Goal: Task Accomplishment & Management: Use online tool/utility

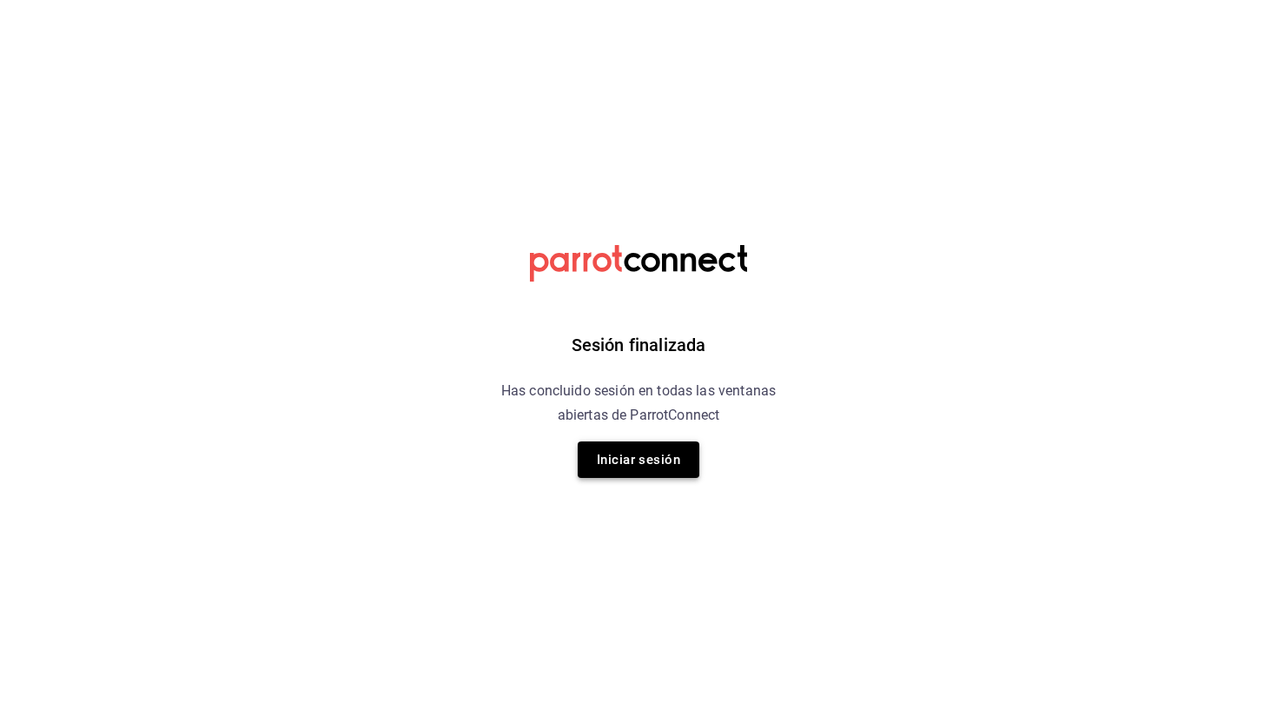
click at [647, 460] on button "Iniciar sesión" at bounding box center [639, 459] width 122 height 36
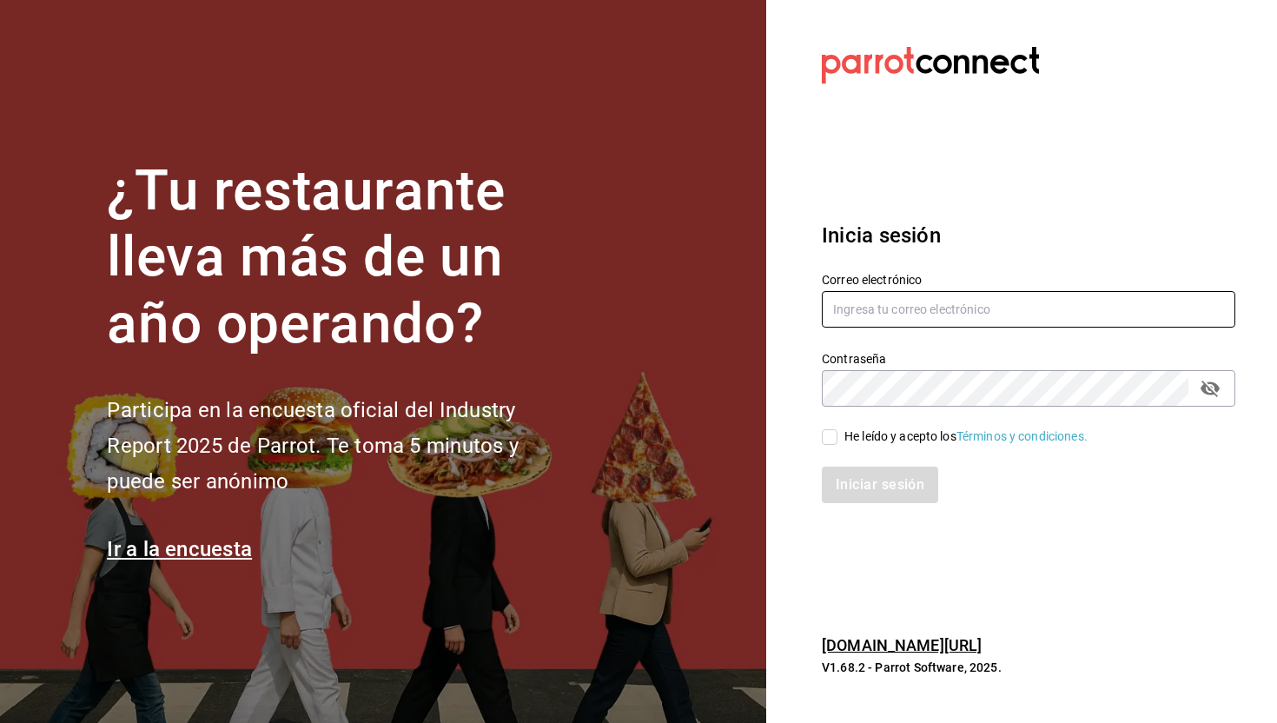
click at [896, 314] on input "text" at bounding box center [1029, 309] width 414 height 36
type input "[EMAIL_ADDRESS][DOMAIN_NAME]"
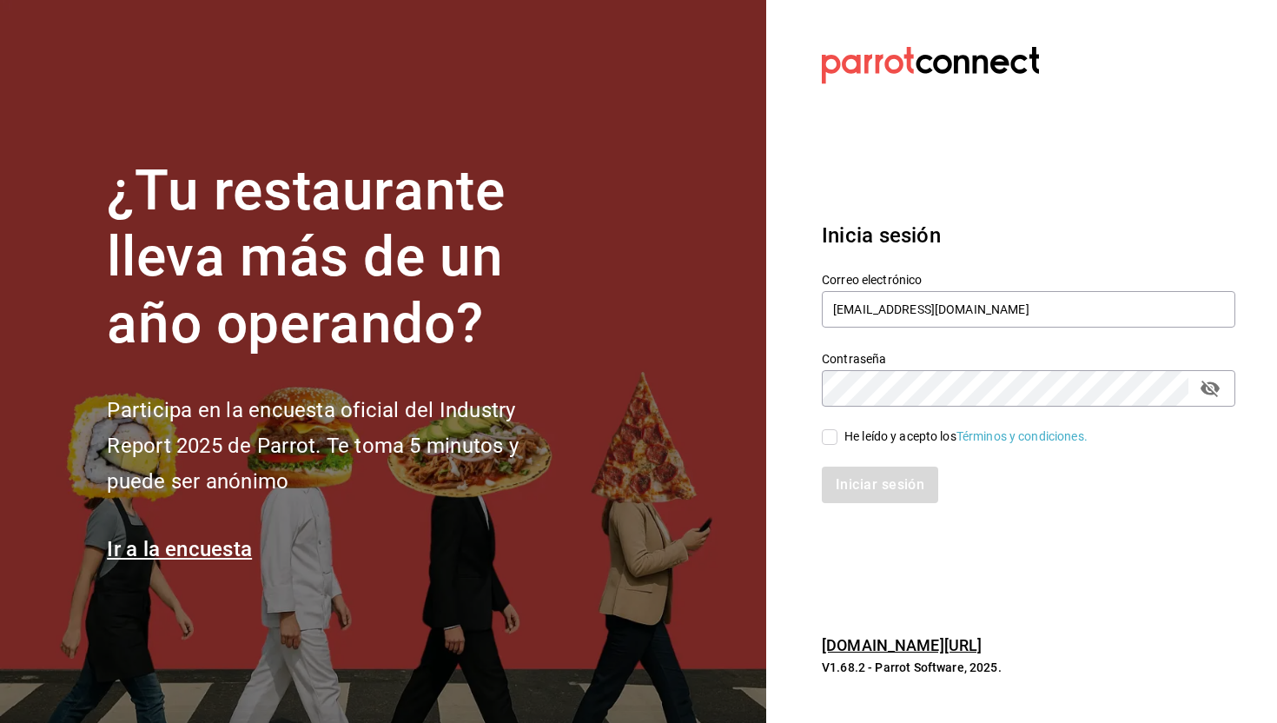
click at [824, 437] on input "He leído y acepto los Términos y condiciones." at bounding box center [830, 437] width 16 height 16
checkbox input "true"
click at [859, 480] on button "Iniciar sesión" at bounding box center [881, 484] width 118 height 36
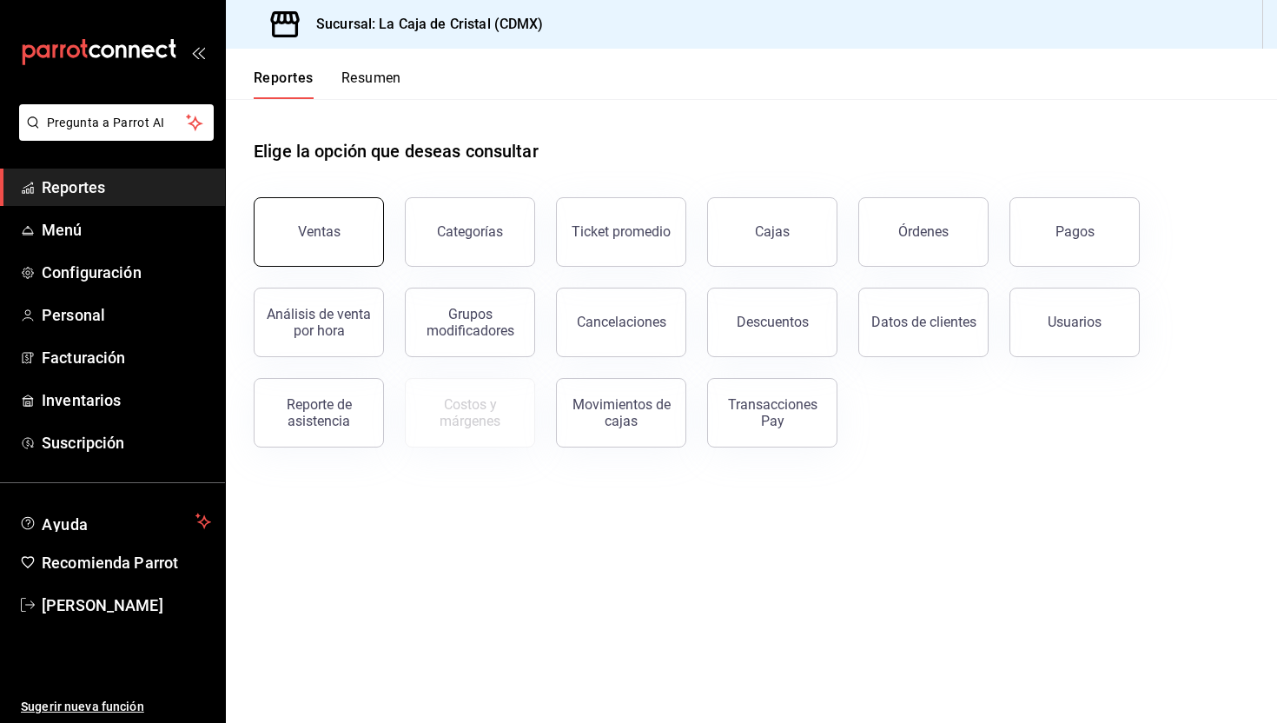
click at [358, 232] on button "Ventas" at bounding box center [319, 231] width 130 height 69
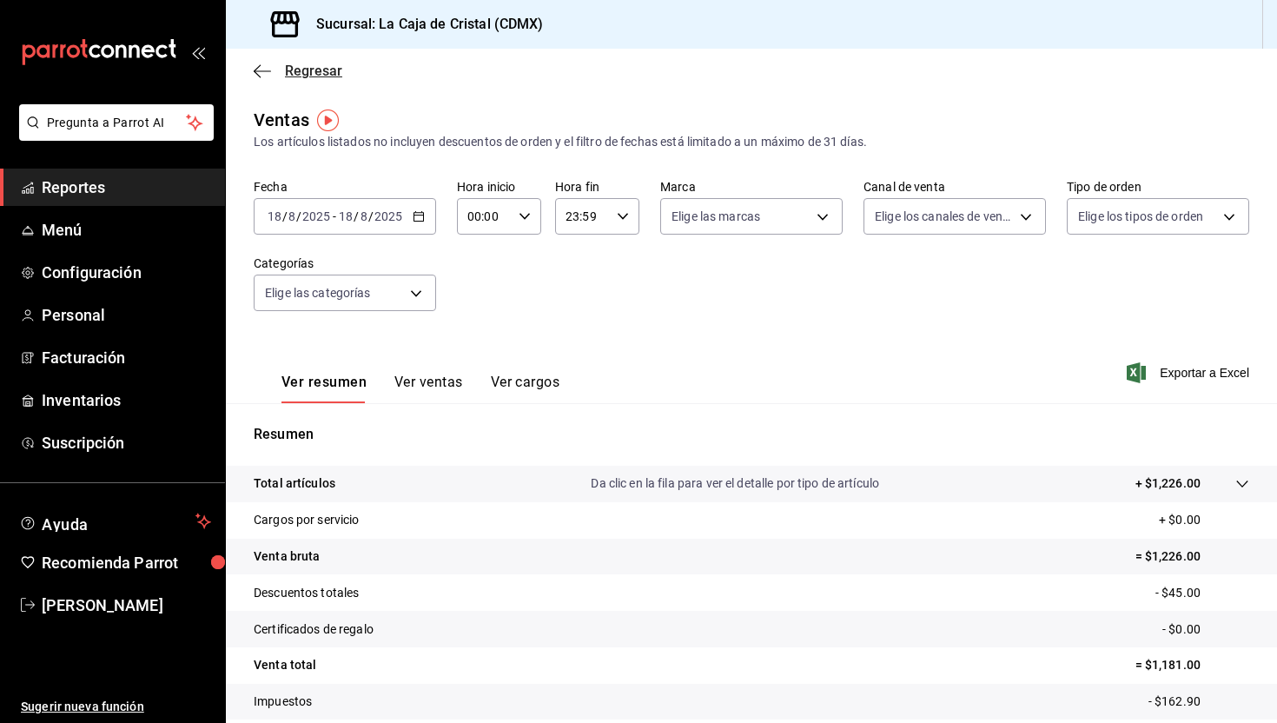
click at [266, 63] on icon "button" at bounding box center [262, 71] width 17 height 16
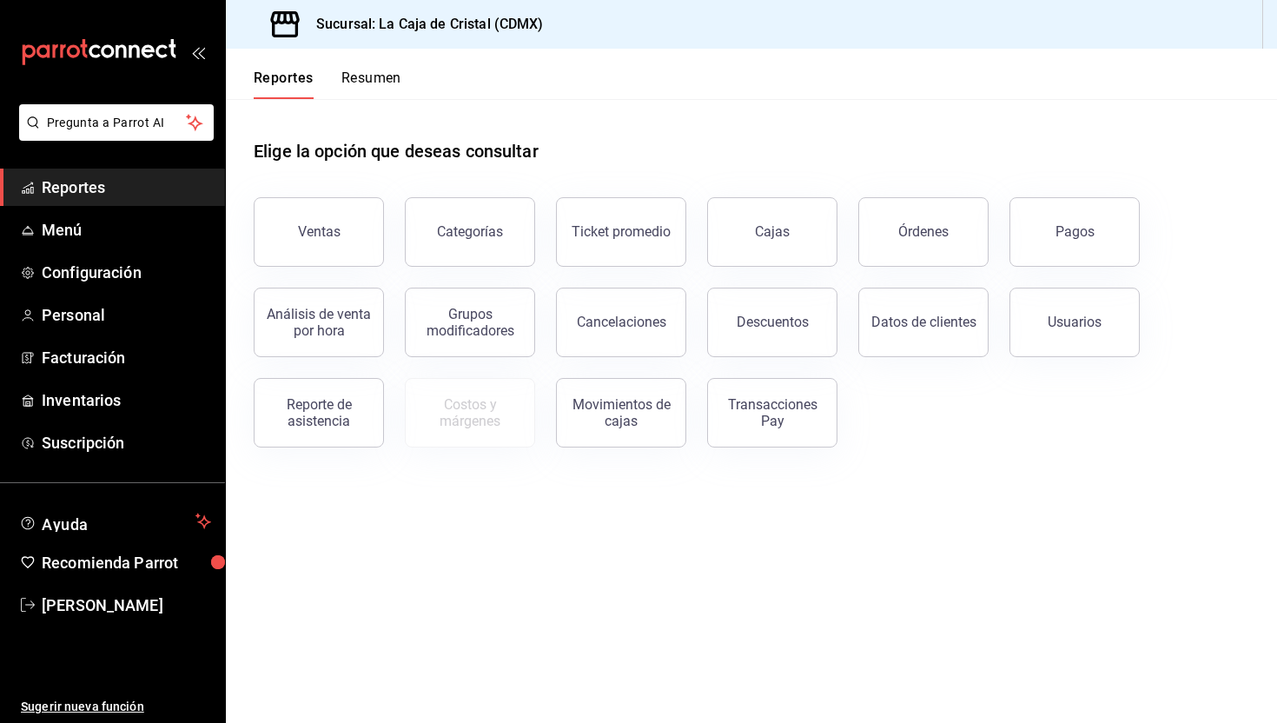
click at [366, 71] on button "Resumen" at bounding box center [371, 84] width 60 height 30
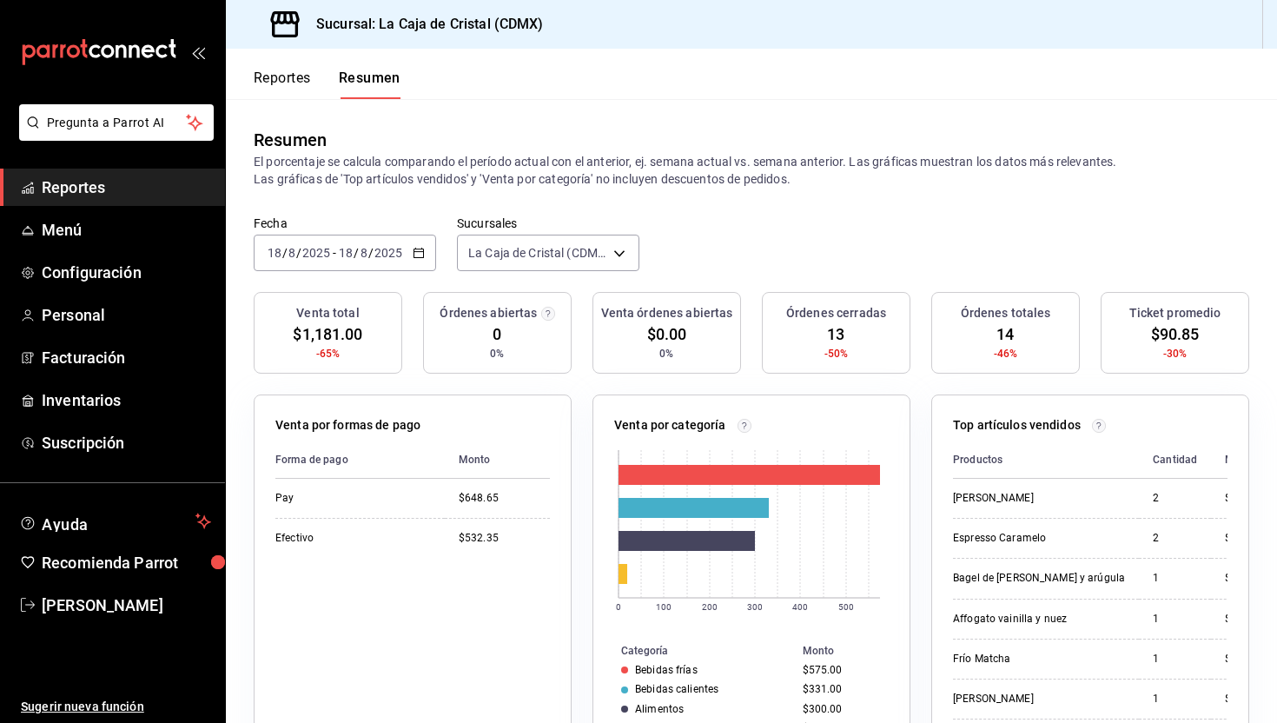
click at [281, 83] on button "Reportes" at bounding box center [282, 84] width 57 height 30
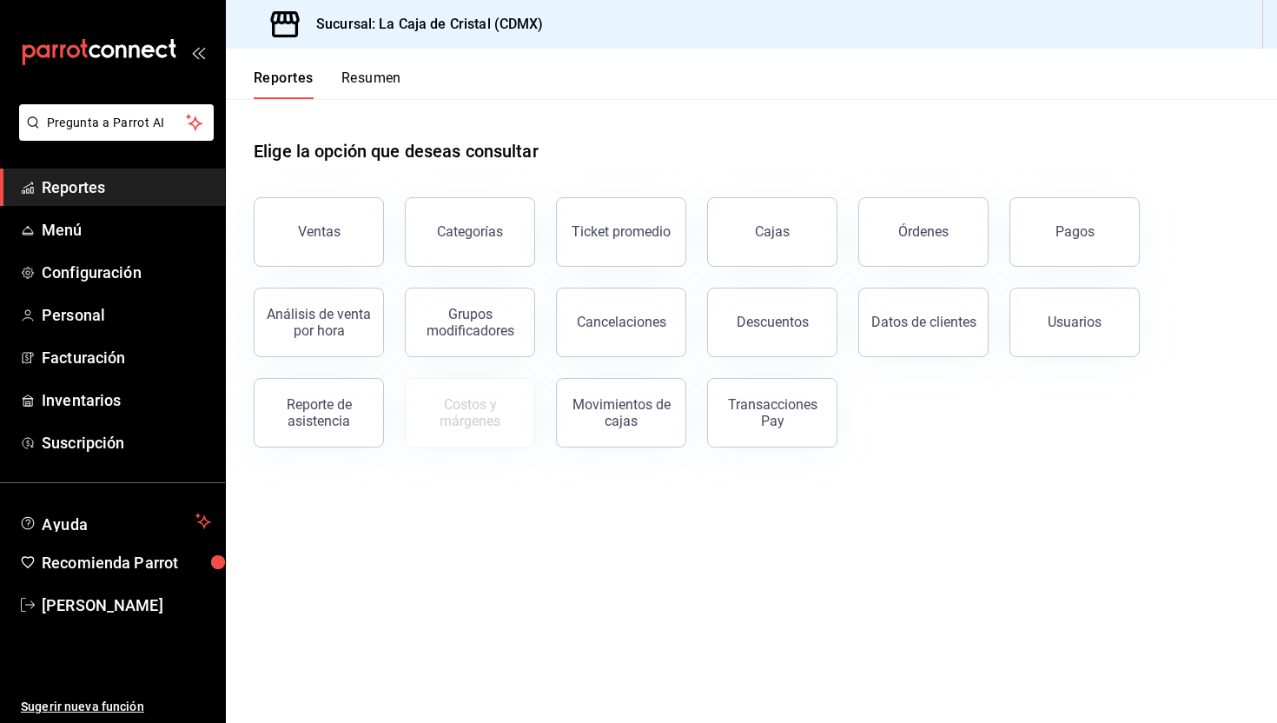
click at [302, 162] on h1 "Elige la opción que deseas consultar" at bounding box center [396, 151] width 285 height 26
click at [328, 219] on button "Ventas" at bounding box center [319, 231] width 130 height 69
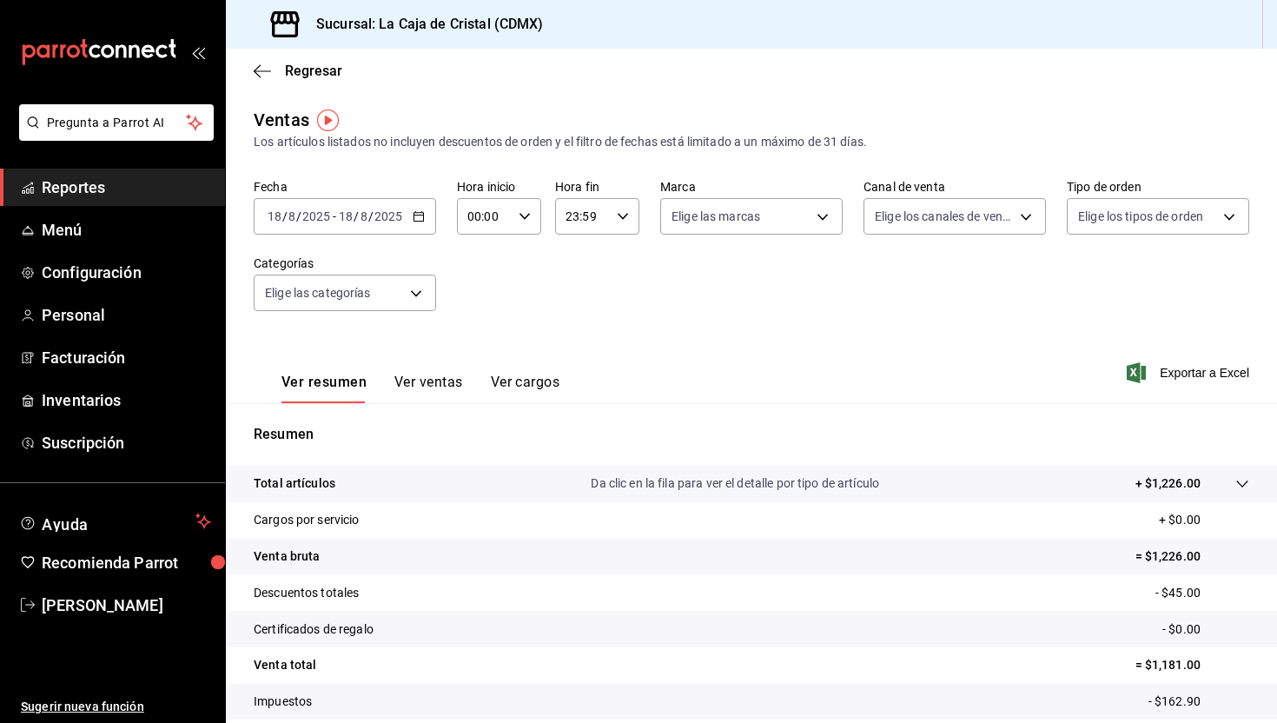
click at [365, 223] on div "2025-08-18 18 / 8 / 2025 - 2025-08-18 18 / 8 / 2025" at bounding box center [345, 216] width 182 height 36
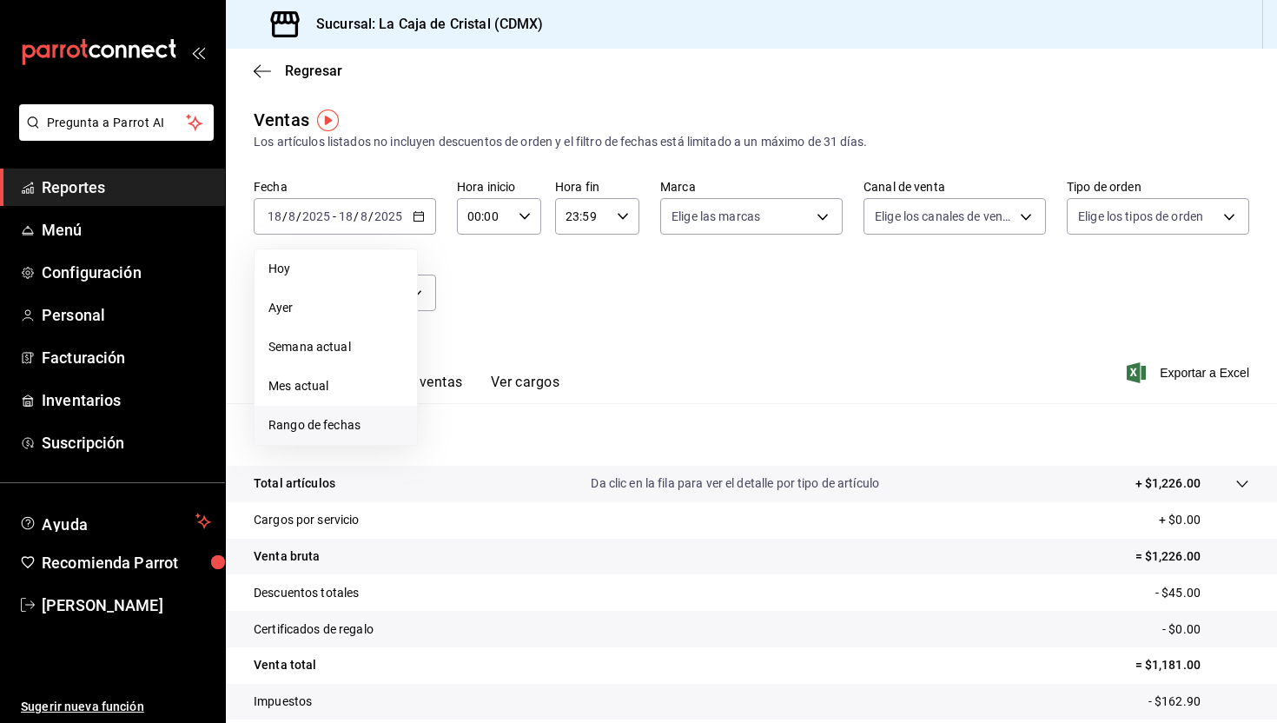
click at [324, 414] on li "Rango de fechas" at bounding box center [336, 425] width 162 height 39
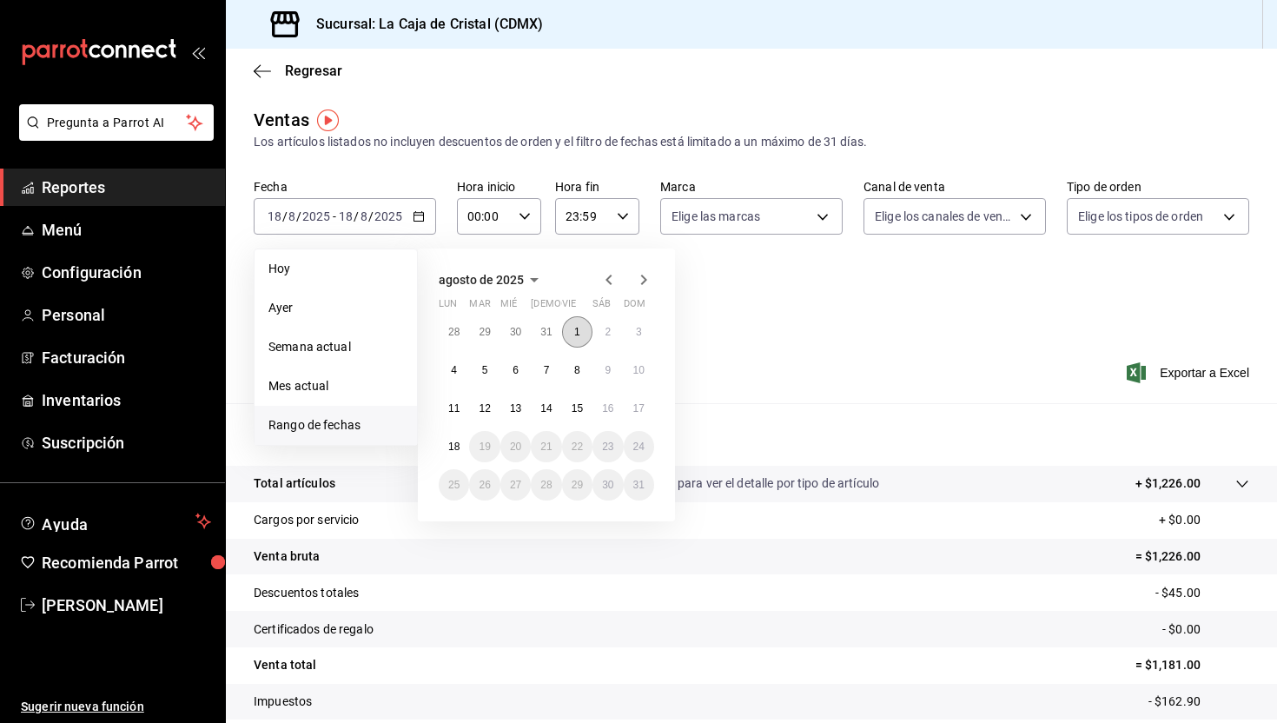
click at [570, 332] on button "1" at bounding box center [577, 331] width 30 height 31
click at [580, 414] on abbr "15" at bounding box center [577, 408] width 11 height 12
